Goal: Task Accomplishment & Management: Use online tool/utility

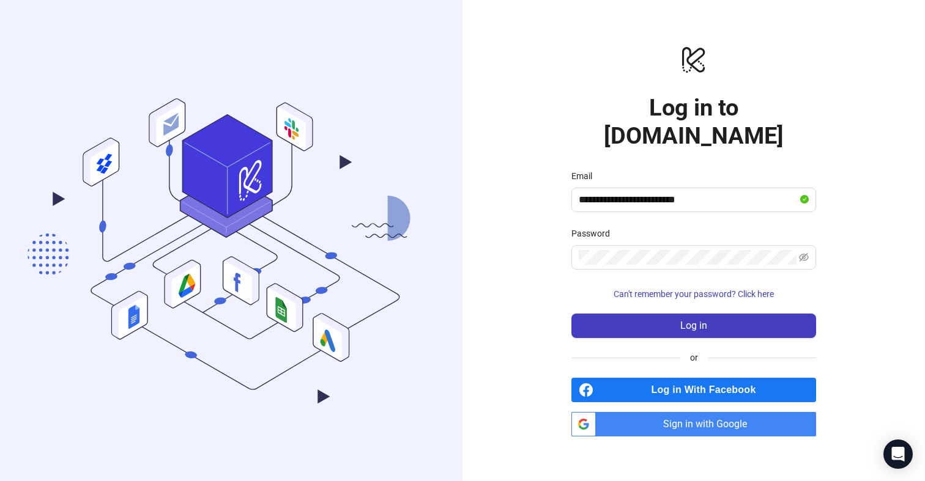
click at [519, 233] on div "**********" at bounding box center [693, 240] width 462 height 481
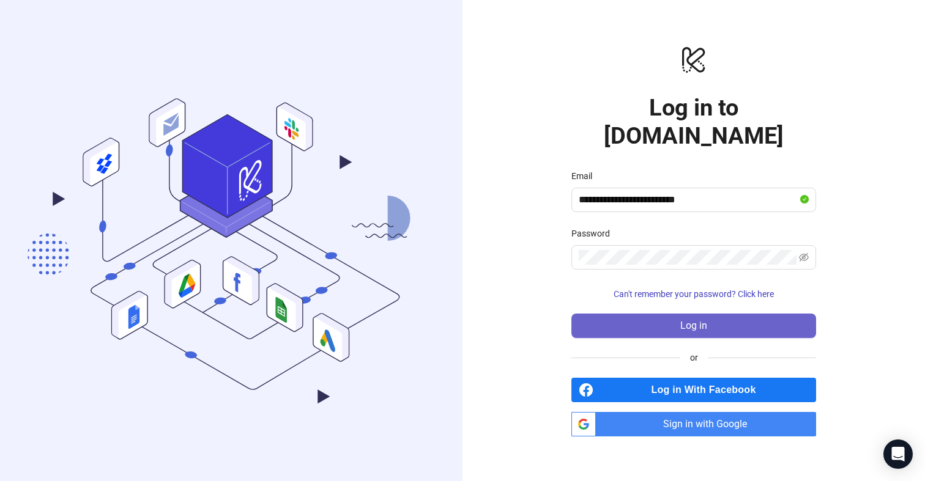
click at [673, 317] on button "Log in" at bounding box center [693, 326] width 245 height 24
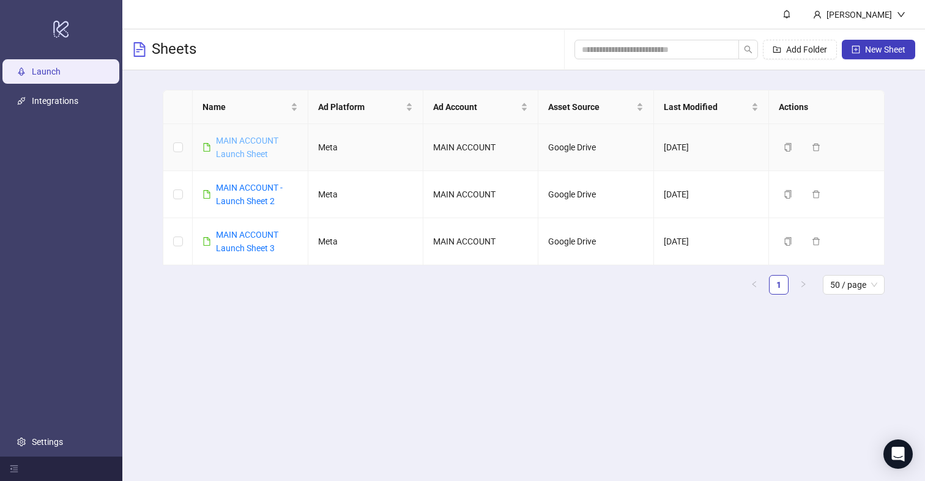
click at [248, 144] on link "MAIN ACCOUNT Launch Sheet" at bounding box center [247, 147] width 62 height 23
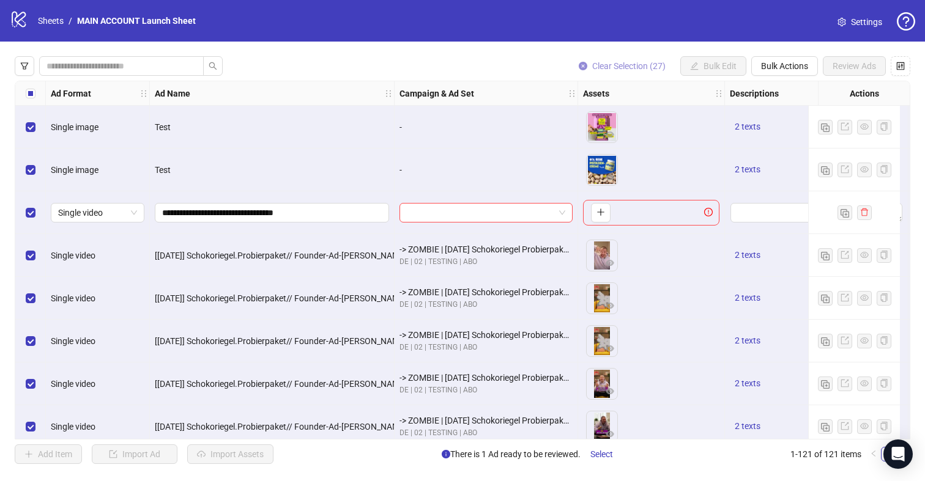
click at [623, 63] on span "Clear Selection (27)" at bounding box center [628, 66] width 73 height 10
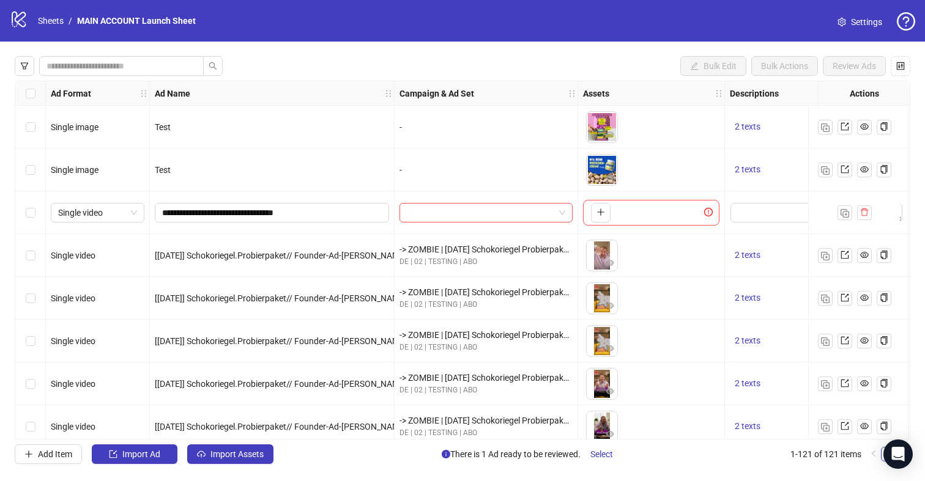
scroll to position [67, 0]
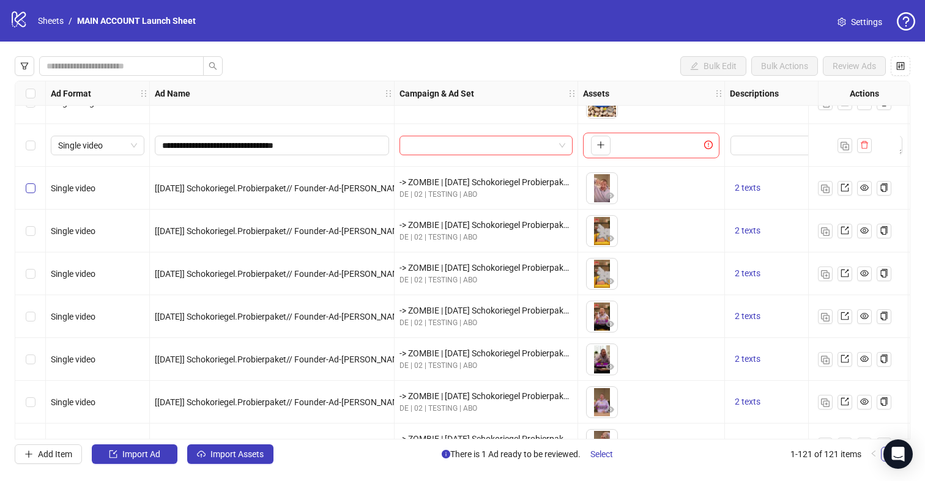
click at [31, 195] on label "Select row 4" at bounding box center [31, 188] width 10 height 13
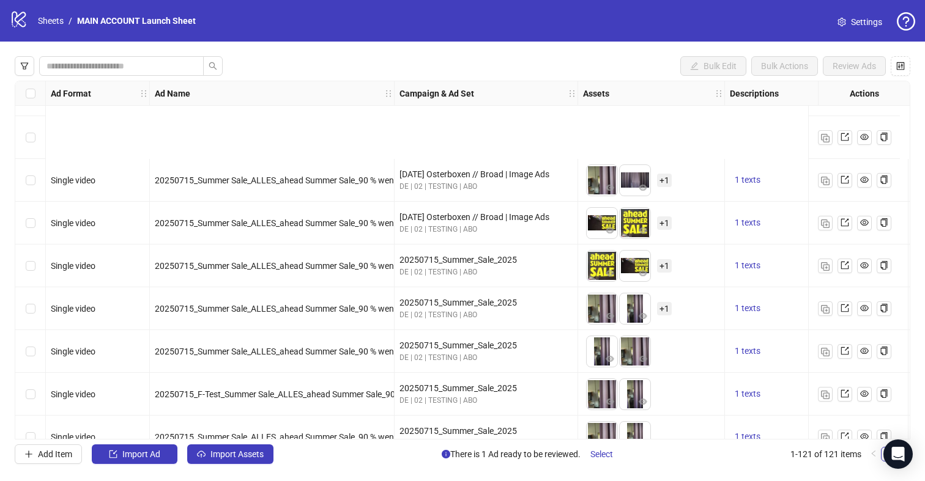
scroll to position [4852, 0]
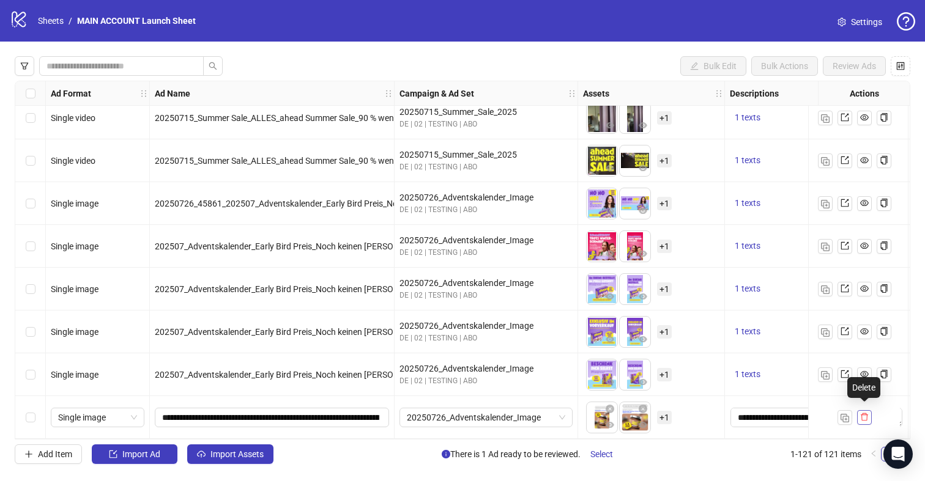
click at [865, 413] on icon "delete" at bounding box center [864, 417] width 9 height 9
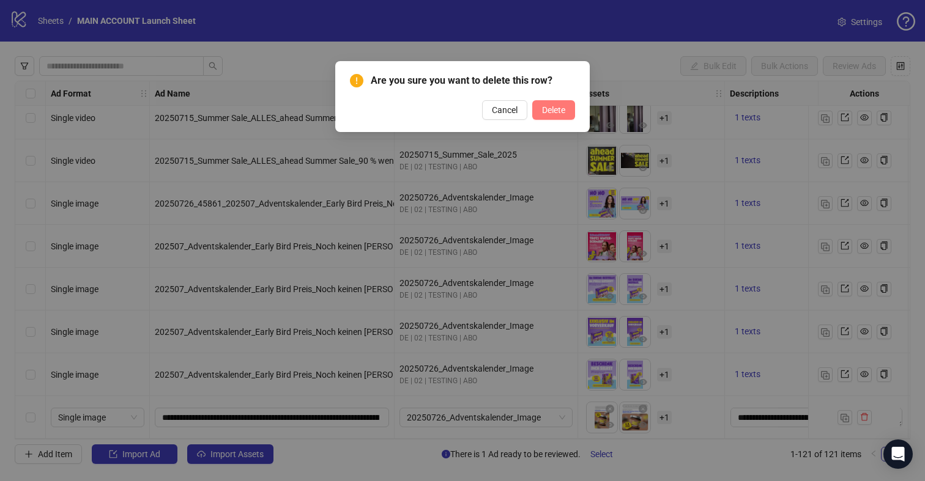
click at [547, 110] on span "Delete" at bounding box center [553, 110] width 23 height 10
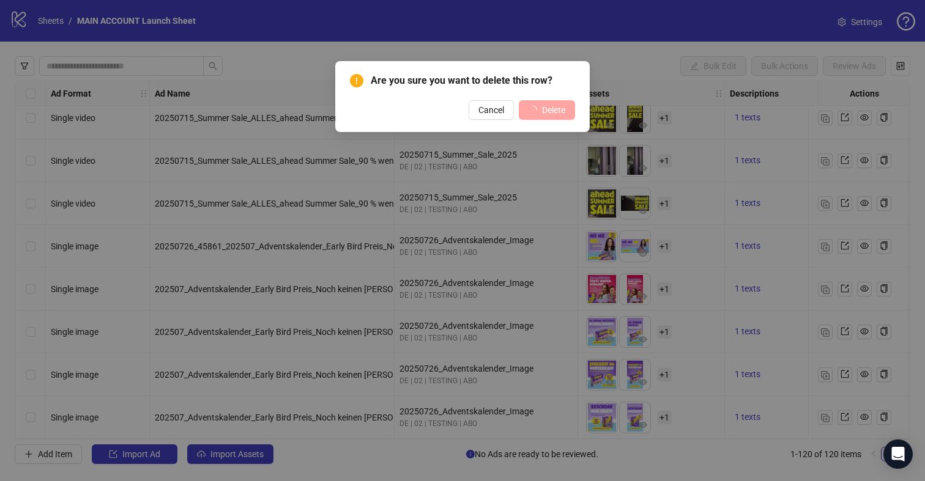
scroll to position [4809, 0]
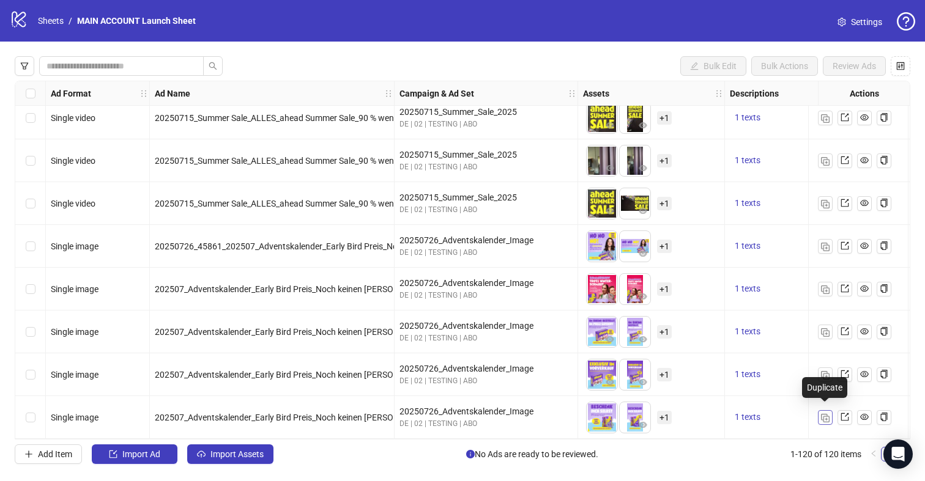
drag, startPoint x: 828, startPoint y: 414, endPoint x: 831, endPoint y: 459, distance: 44.8
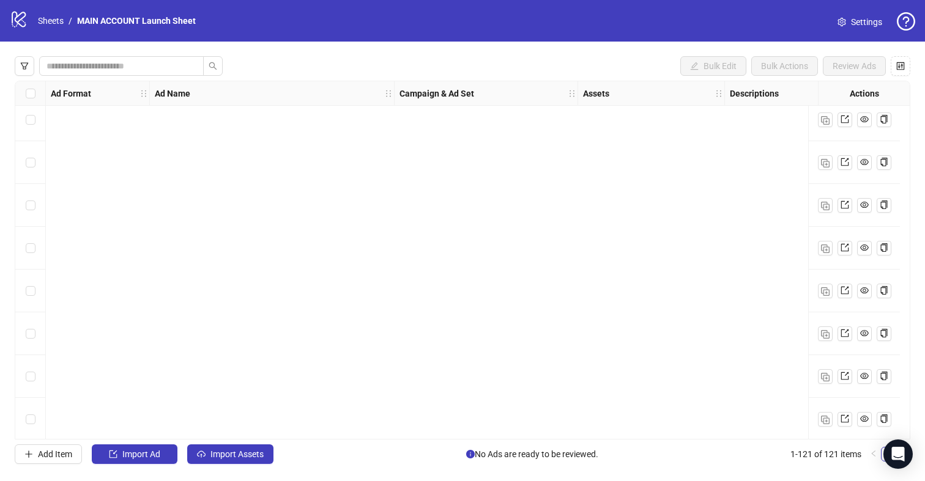
scroll to position [4852, 0]
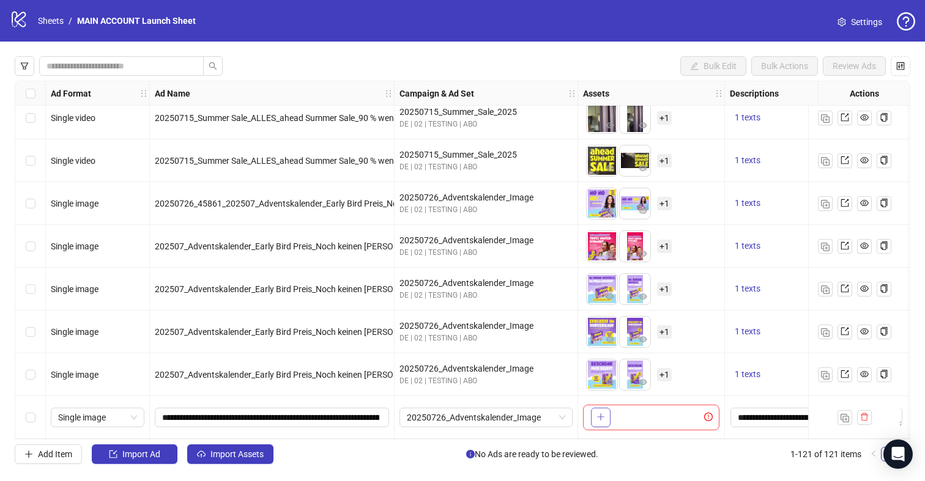
click at [600, 413] on icon "plus" at bounding box center [600, 417] width 9 height 9
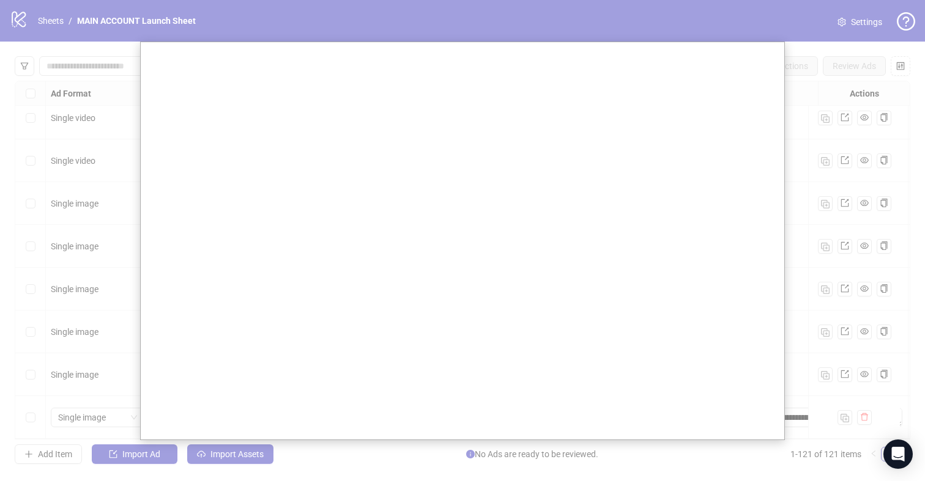
click at [796, 259] on div at bounding box center [462, 240] width 925 height 481
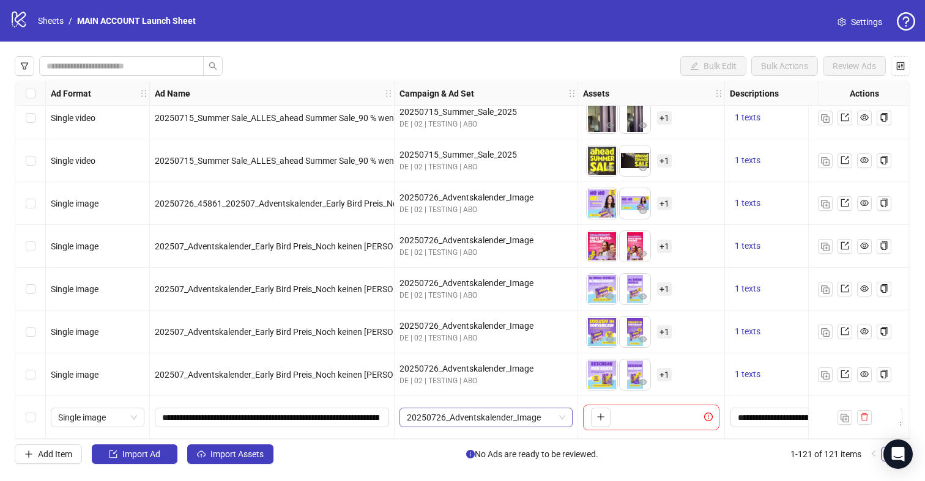
click at [465, 411] on span "20250726_Adventskalender_Image" at bounding box center [486, 418] width 158 height 18
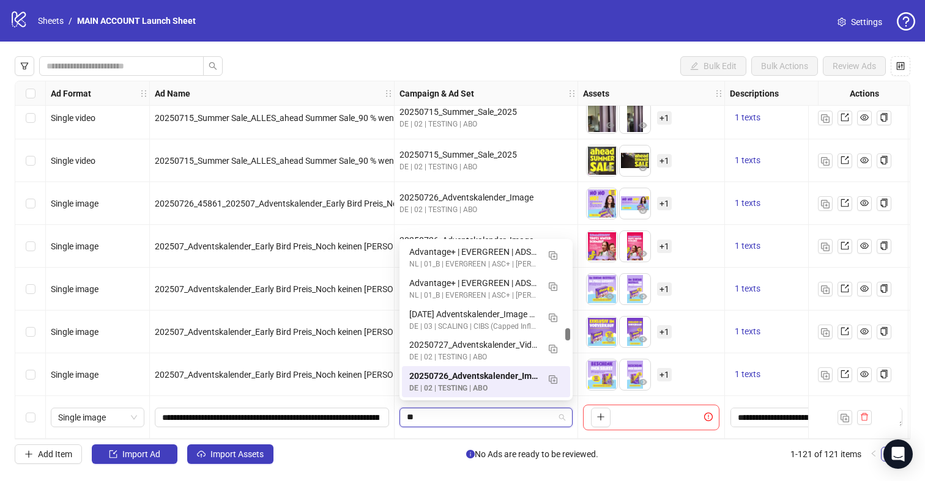
scroll to position [2570, 0]
type input "*"
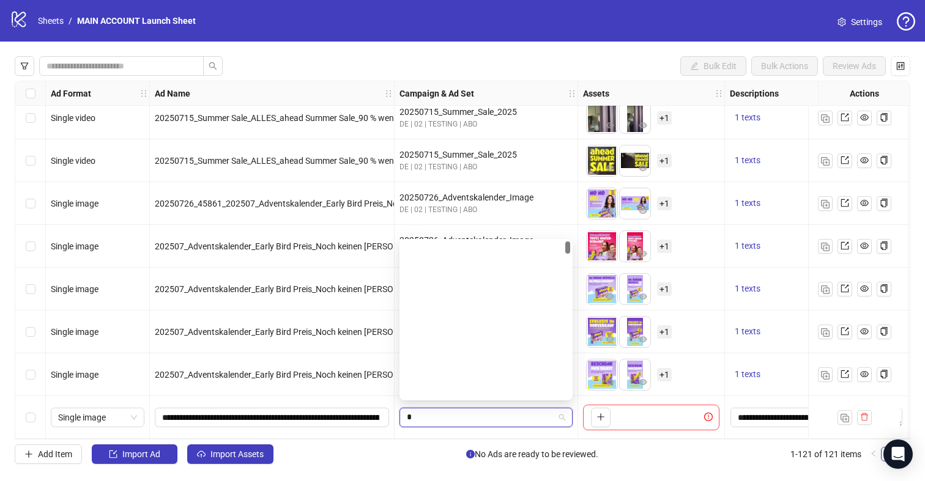
scroll to position [0, 0]
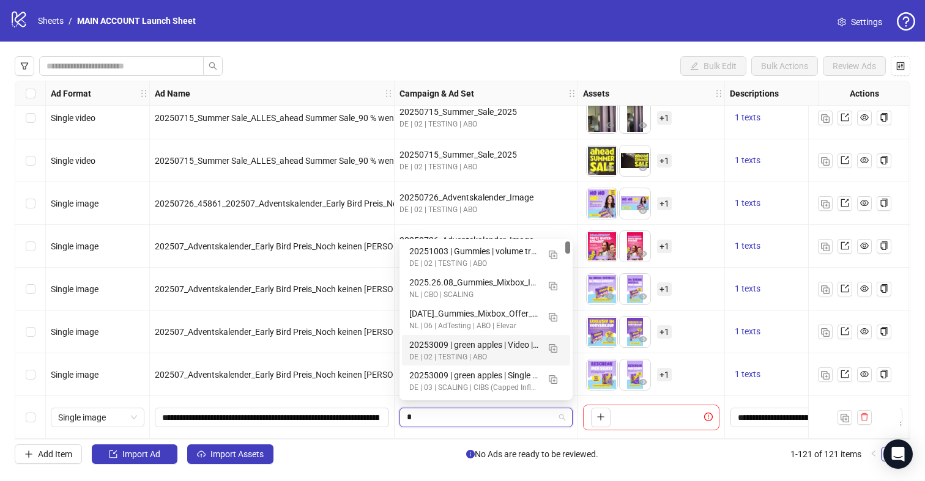
click at [438, 419] on input "*" at bounding box center [480, 418] width 147 height 18
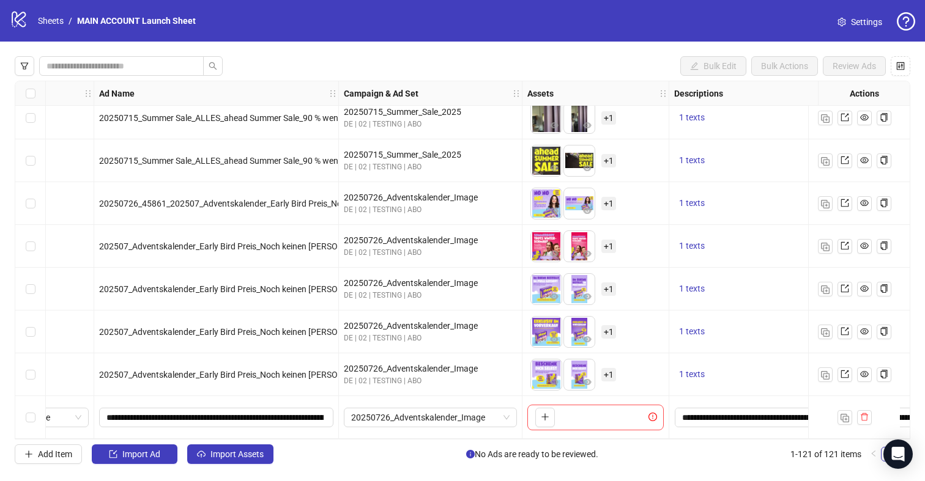
scroll to position [4852, 0]
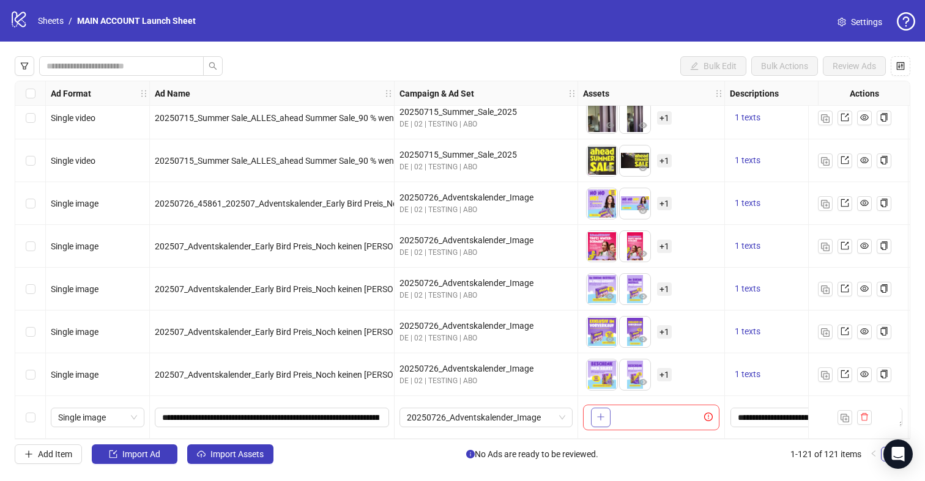
click at [604, 416] on icon "plus" at bounding box center [600, 417] width 9 height 9
click at [640, 413] on button "button" at bounding box center [634, 418] width 20 height 20
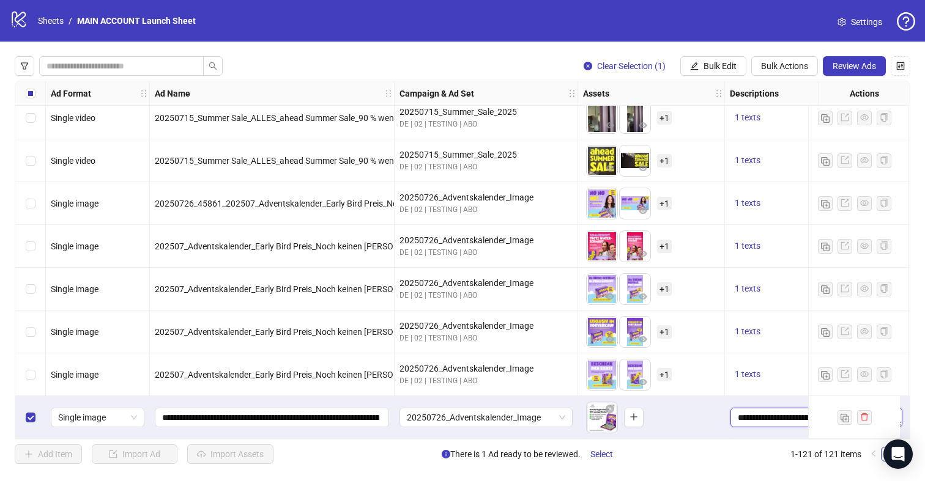
click at [769, 415] on textarea "**********" at bounding box center [816, 418] width 172 height 20
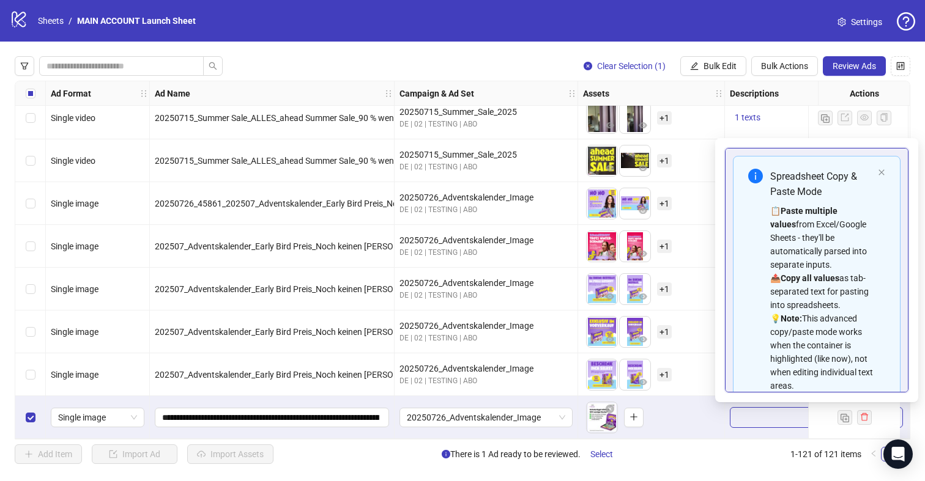
click at [691, 415] on div "To pick up a draggable item, press the space bar. While dragging, use the arrow…" at bounding box center [651, 418] width 136 height 38
